Goal: Use online tool/utility

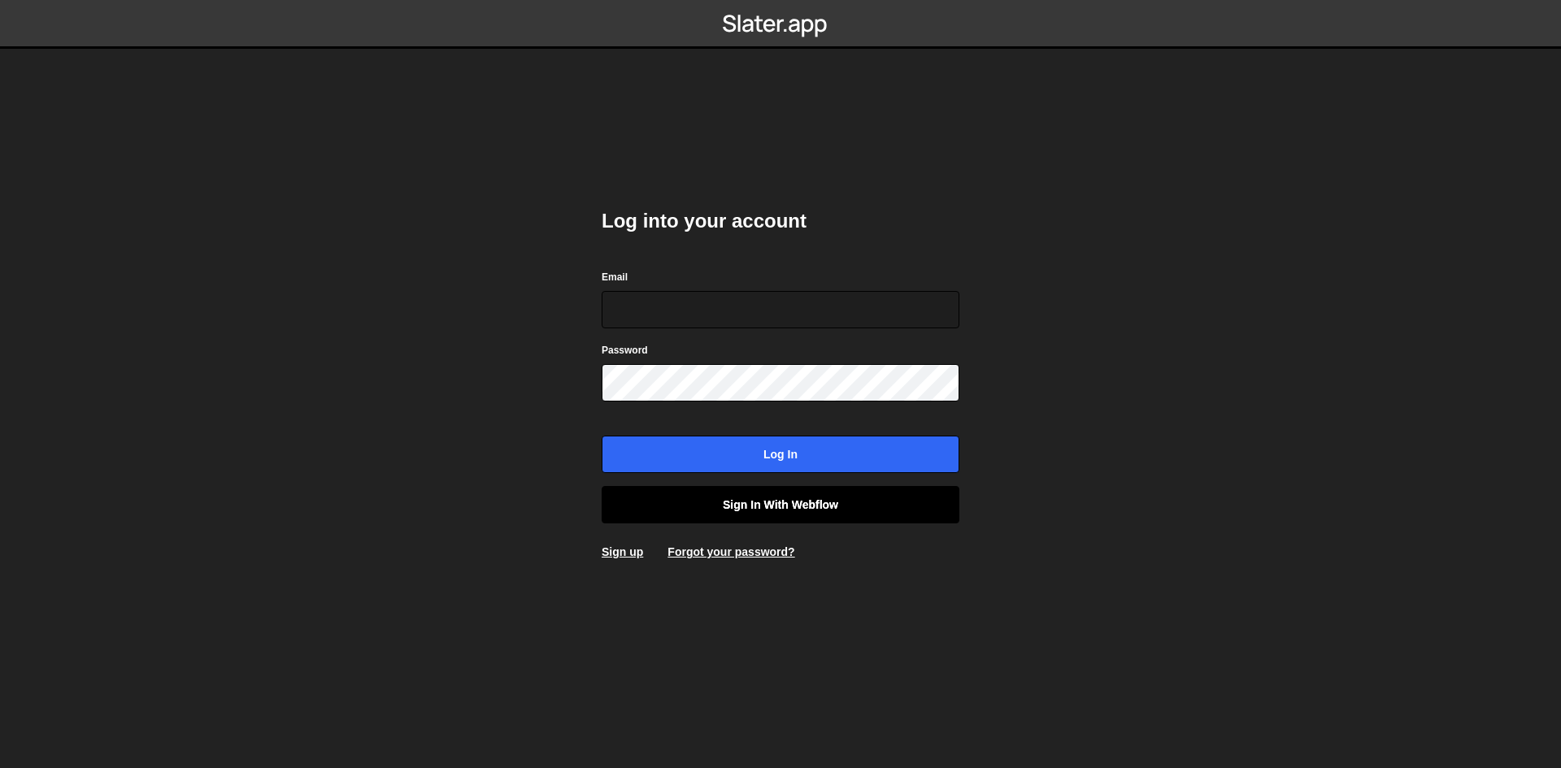
click at [744, 502] on link "Sign in with Webflow" at bounding box center [781, 504] width 358 height 37
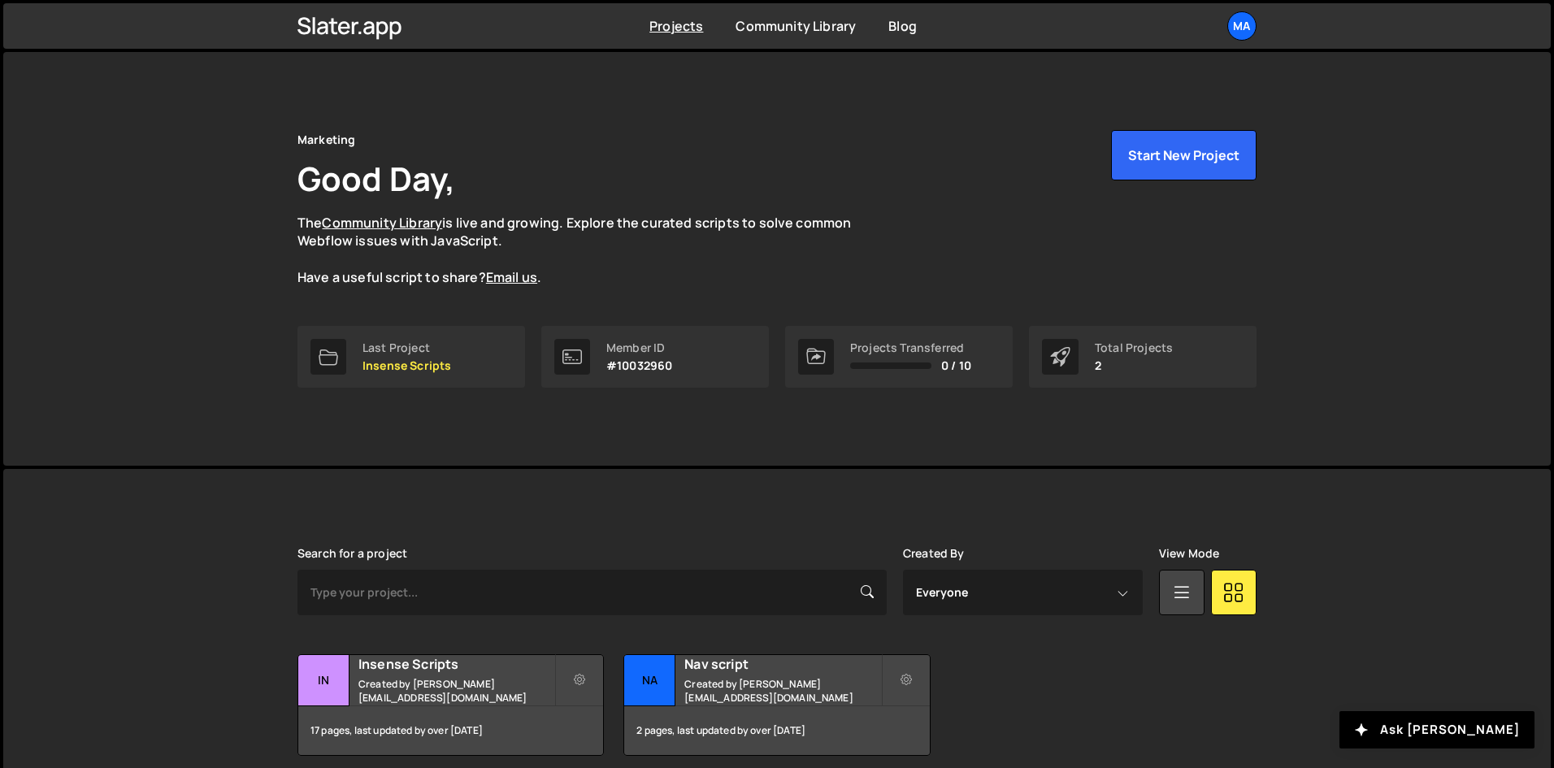
scroll to position [69, 0]
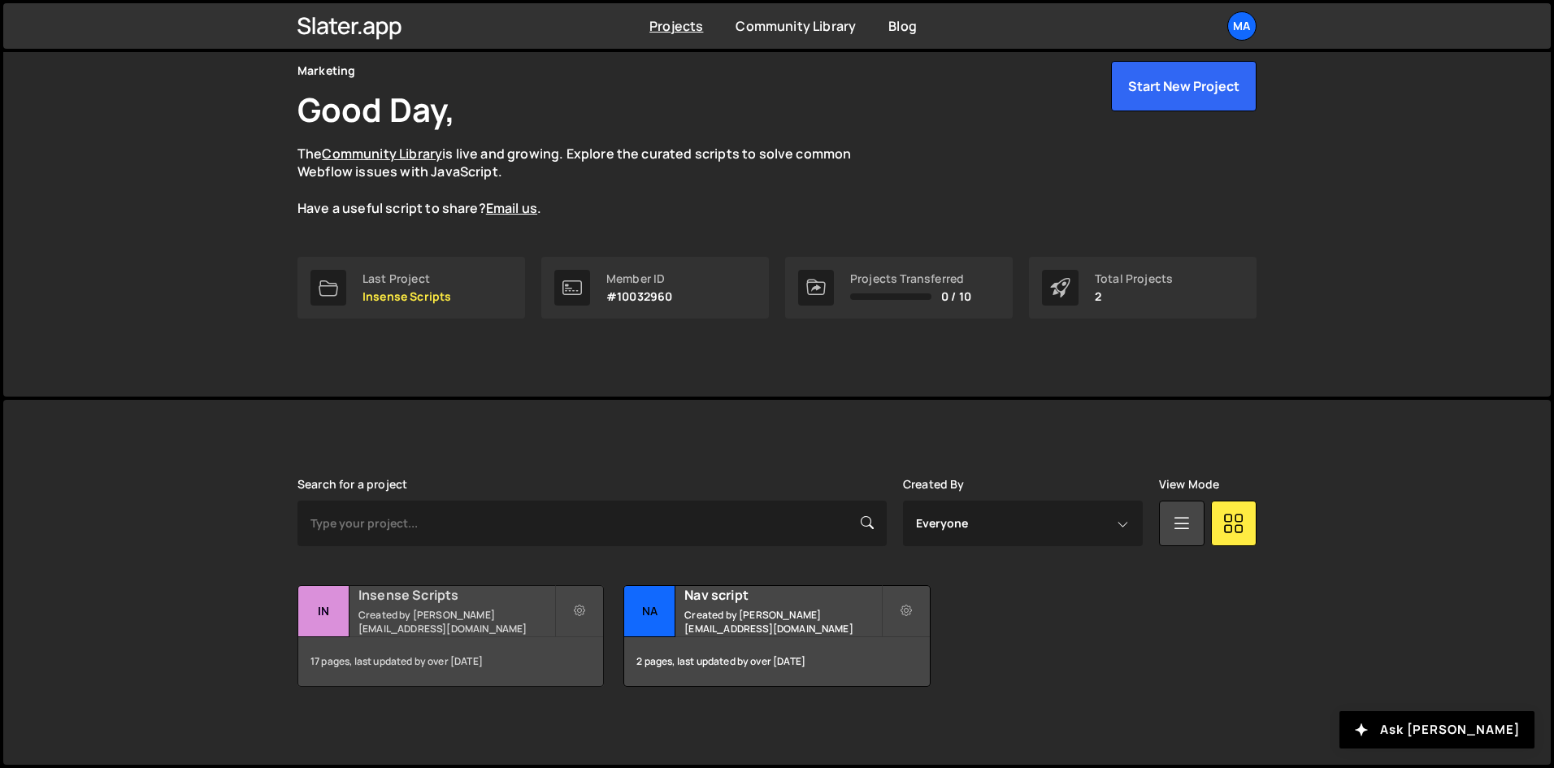
click at [477, 640] on div "17 pages, last updated by over 1 year ago" at bounding box center [450, 661] width 305 height 49
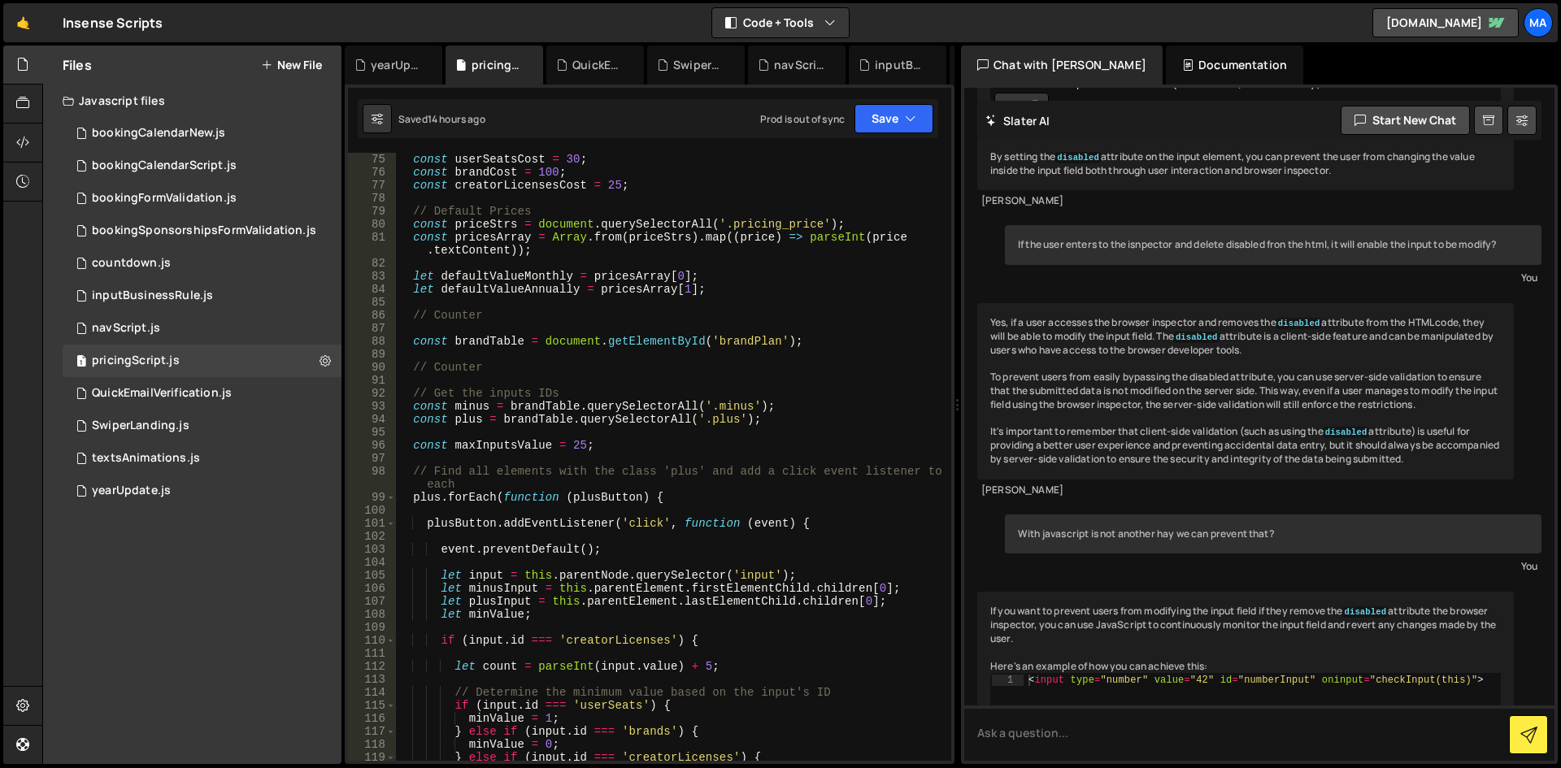
scroll to position [975, 0]
click at [902, 126] on button "Save" at bounding box center [893, 118] width 79 height 29
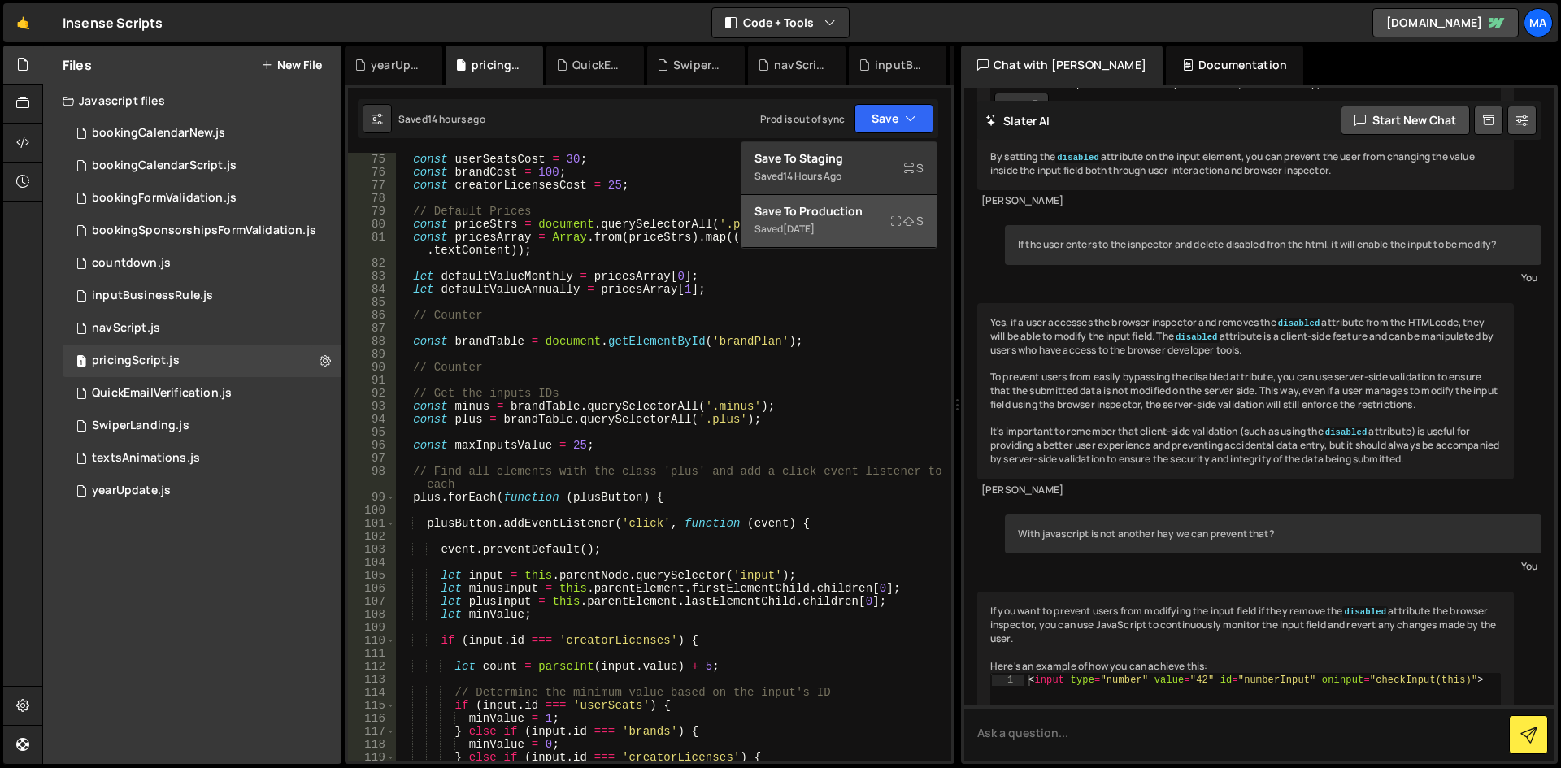
click at [837, 230] on div "Saved 1 year ago" at bounding box center [838, 229] width 169 height 20
